Goal: Task Accomplishment & Management: Complete application form

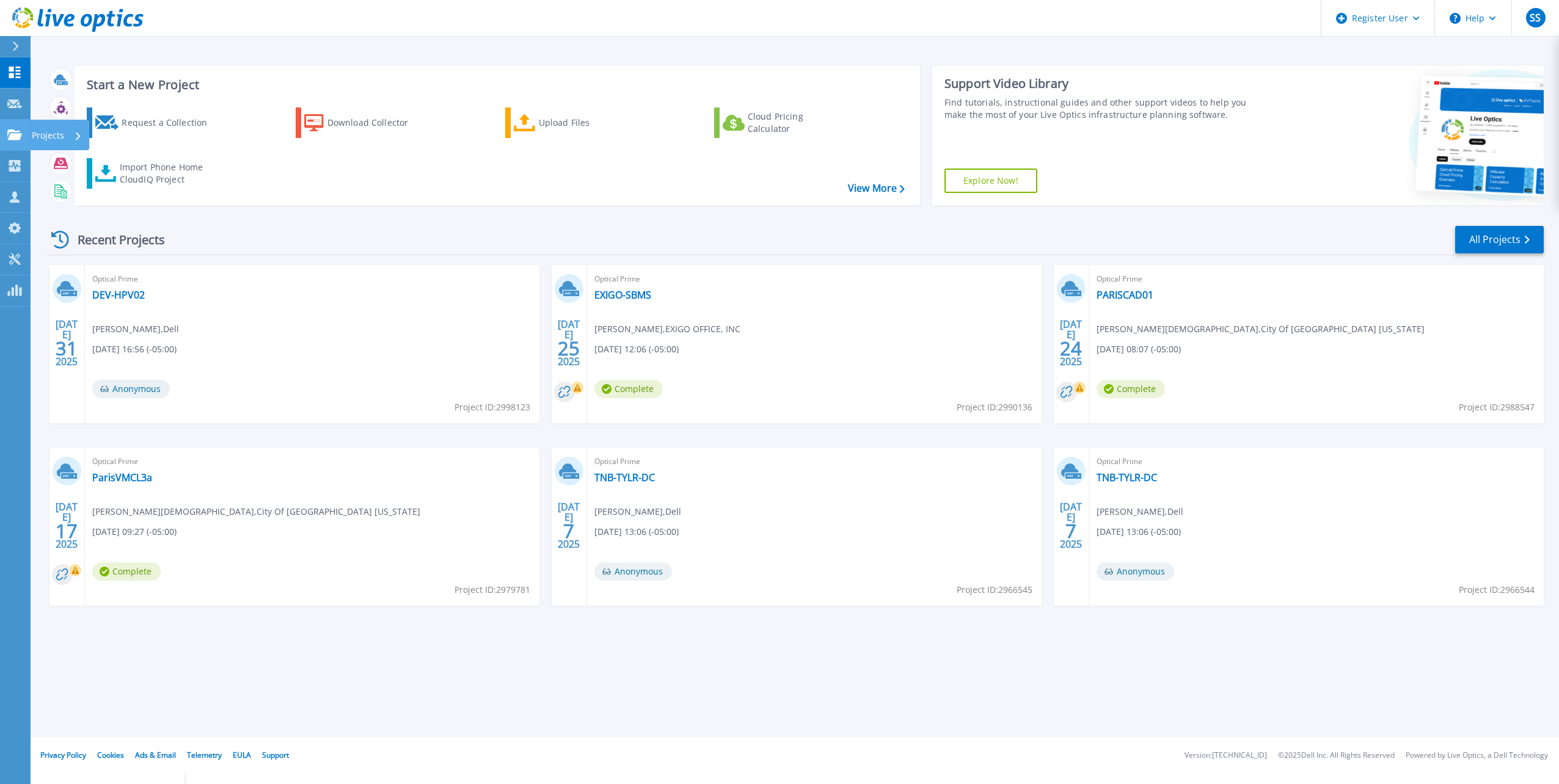
click at [6, 129] on link "Projects Projects" at bounding box center [15, 135] width 31 height 31
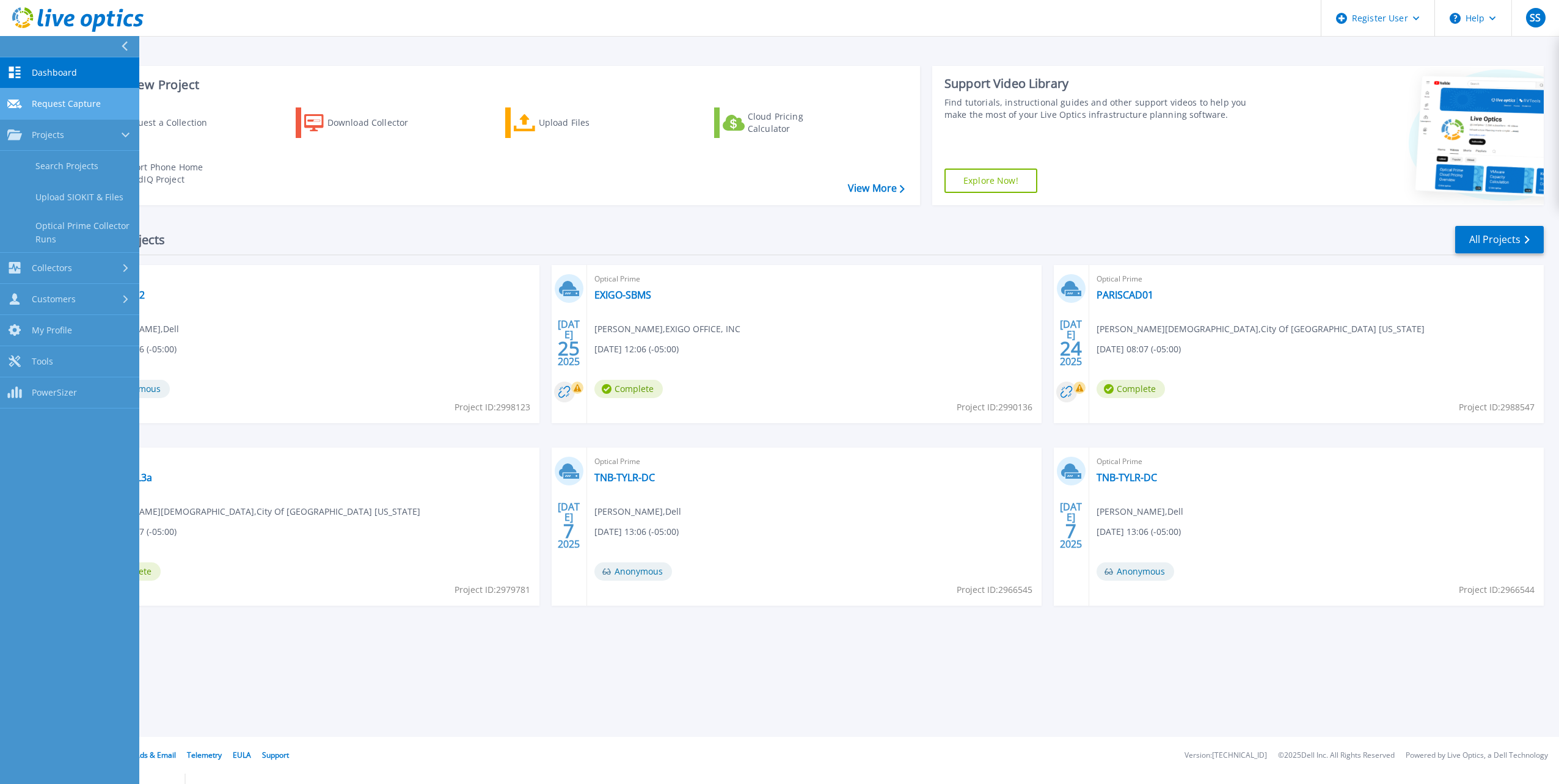
click at [87, 107] on span "Request Capture" at bounding box center [66, 104] width 69 height 11
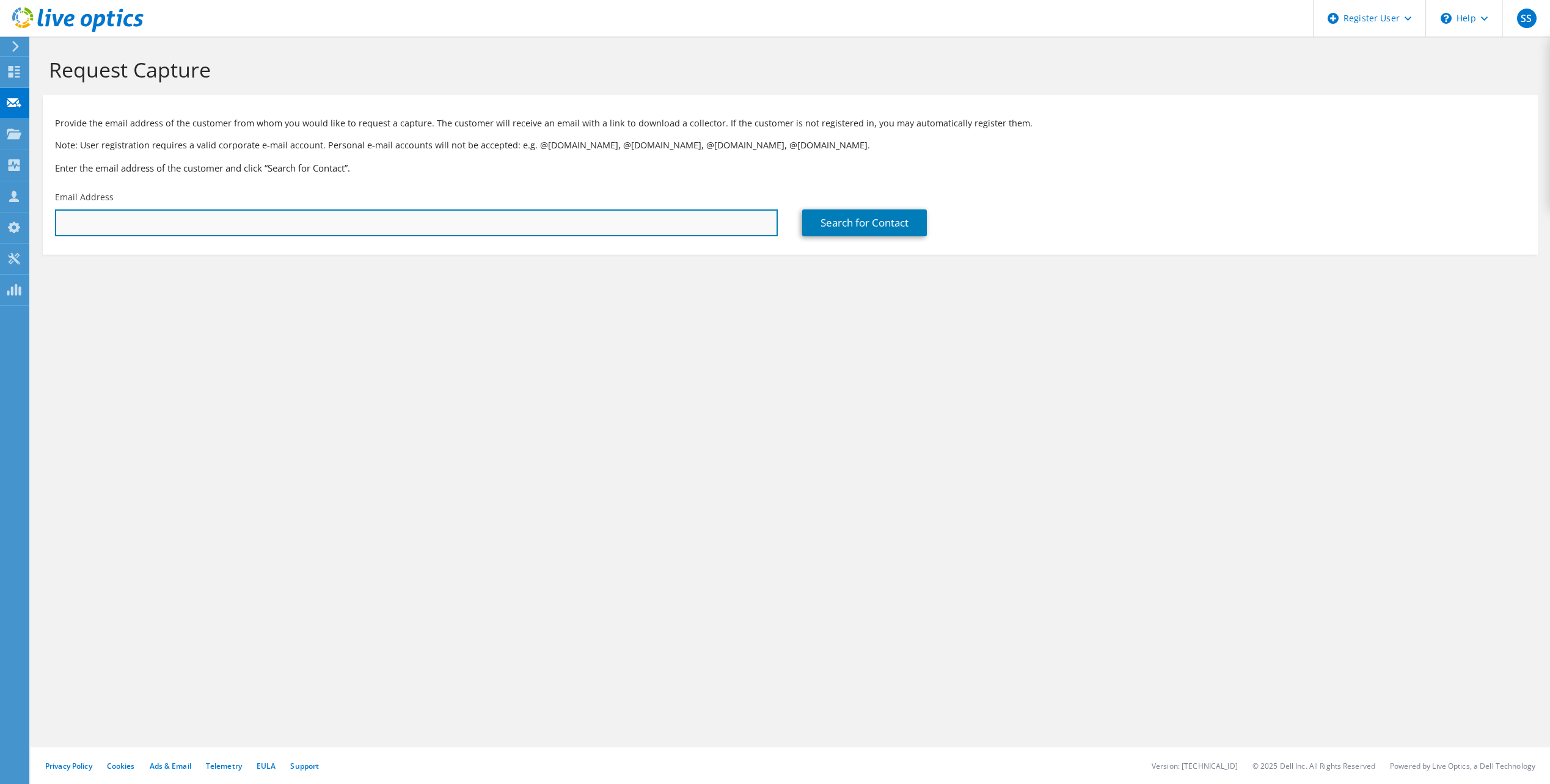
paste input "npolito@nsai-petro.com"
type input "npolito@nsai-petro.com"
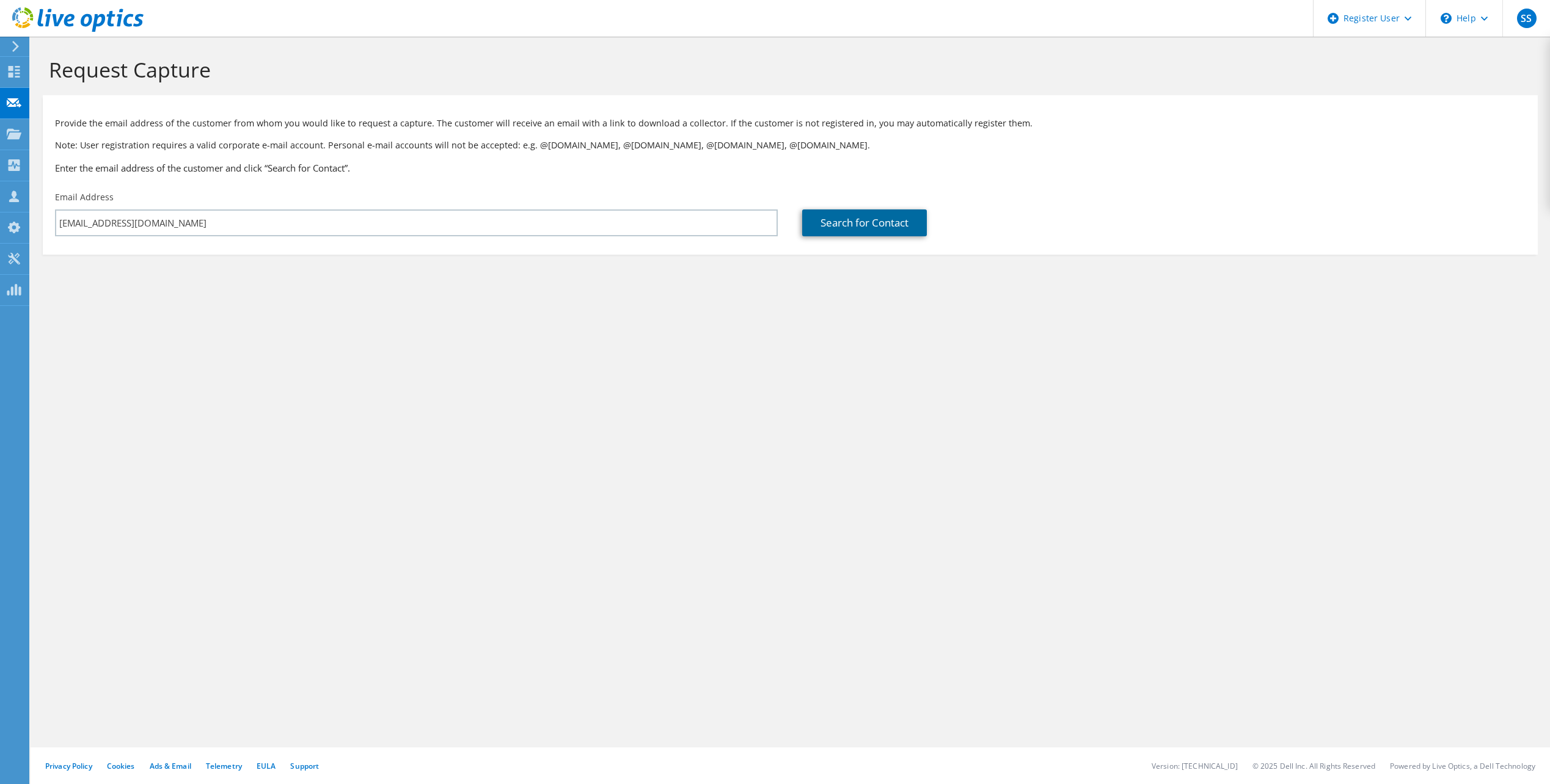
click at [887, 222] on link "Search for Contact" at bounding box center [865, 223] width 124 height 27
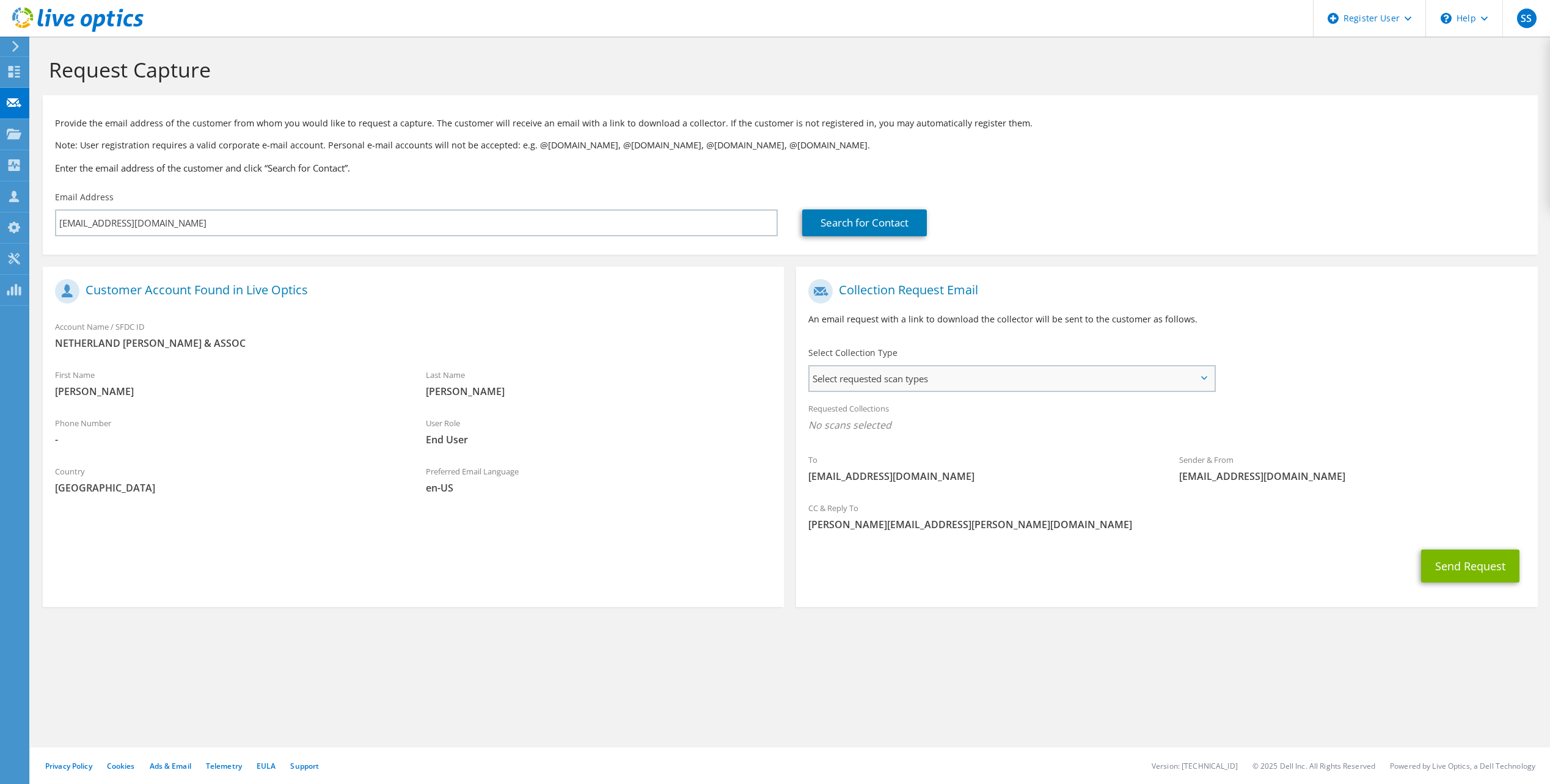
click at [1032, 383] on span "Select requested scan types" at bounding box center [1011, 378] width 404 height 24
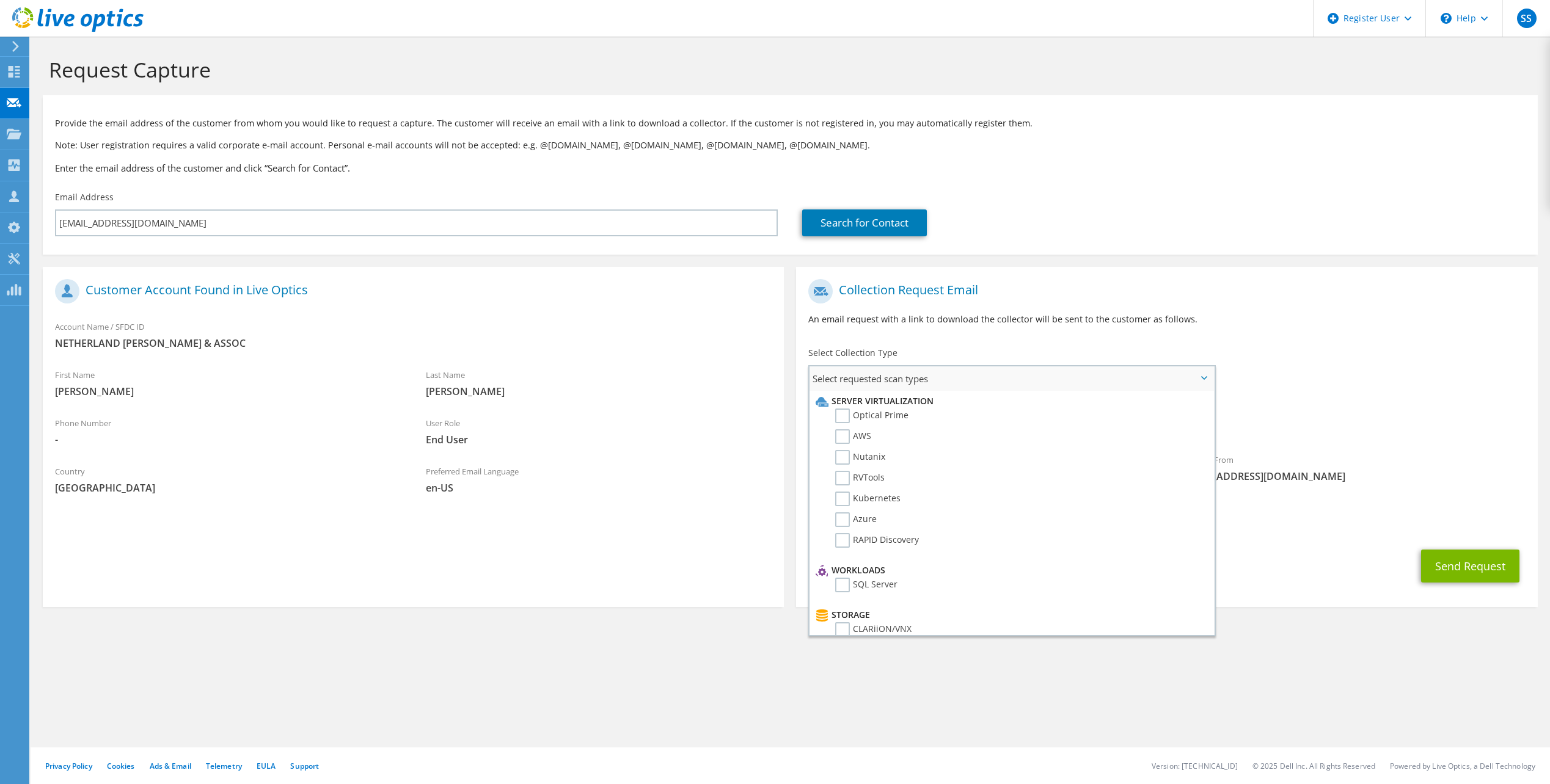
click at [834, 415] on li "Optical Prime" at bounding box center [1009, 419] width 395 height 21
click at [845, 414] on label "Optical Prime" at bounding box center [872, 415] width 73 height 15
click at [0, 0] on input "Optical Prime" at bounding box center [0, 0] width 0 height 0
click at [1440, 564] on button "Send Request" at bounding box center [1470, 570] width 98 height 33
